Goal: Task Accomplishment & Management: Use online tool/utility

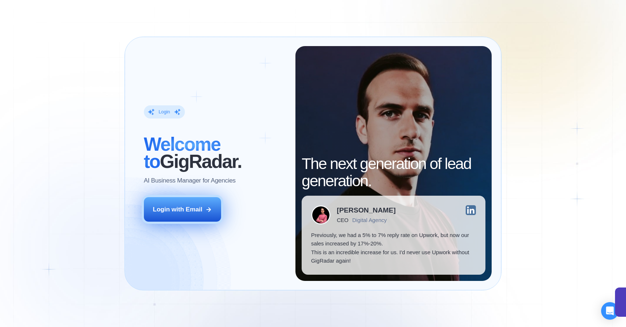
click at [185, 212] on div "Login with Email" at bounding box center [177, 209] width 49 height 9
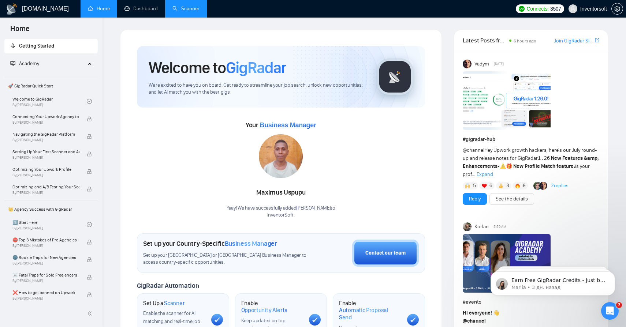
click at [192, 10] on link "Scanner" at bounding box center [185, 8] width 27 height 6
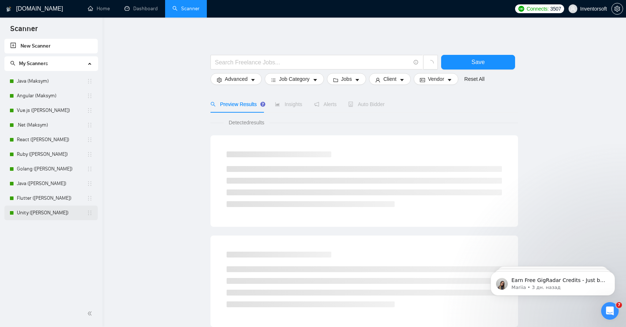
click at [40, 214] on link "Unity ([PERSON_NAME])" at bounding box center [52, 213] width 70 height 15
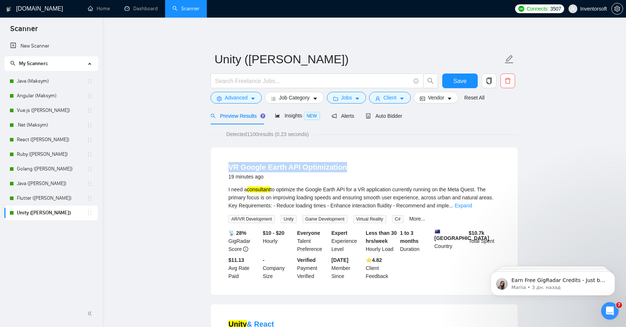
drag, startPoint x: 356, startPoint y: 166, endPoint x: 228, endPoint y: 165, distance: 127.1
click at [228, 165] on div "VR Google Earth API Optimization 19 minutes ago" at bounding box center [364, 171] width 272 height 19
click at [254, 171] on link "VR Google Earth API Optimization" at bounding box center [287, 167] width 119 height 8
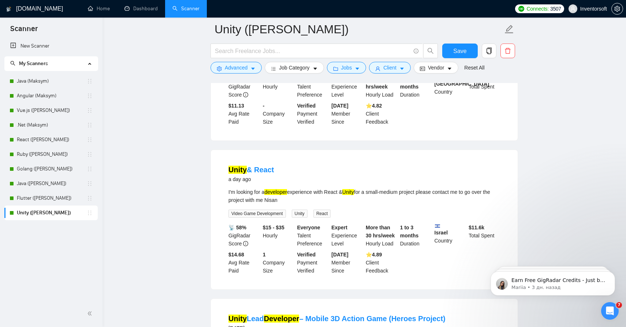
scroll to position [161, 0]
click at [262, 166] on link "Unity & React" at bounding box center [250, 169] width 45 height 8
